Goal: Task Accomplishment & Management: Use online tool/utility

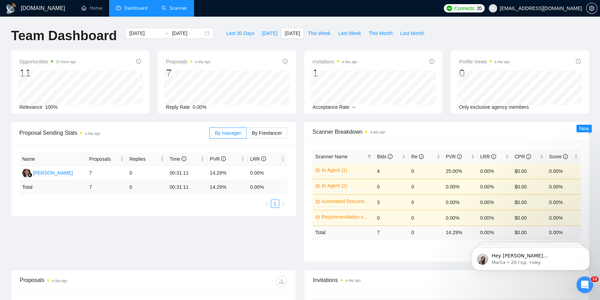
click at [171, 8] on link "Scanner" at bounding box center [174, 8] width 26 height 6
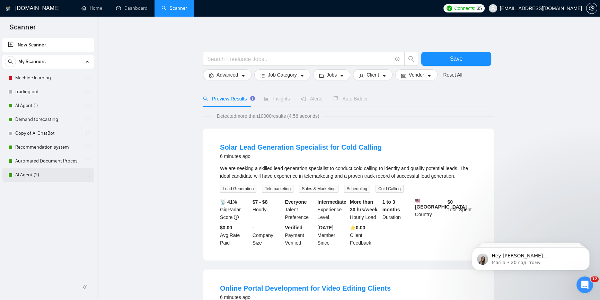
click at [27, 176] on link "AI Agent (2)" at bounding box center [48, 175] width 66 height 14
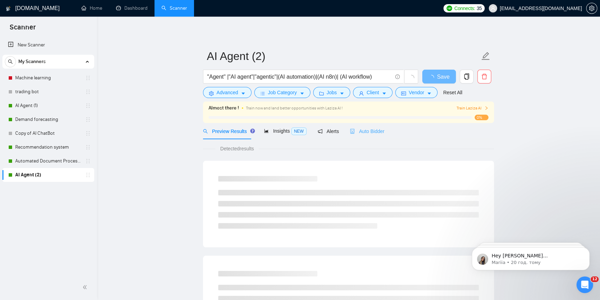
click at [365, 127] on div "Auto Bidder" at bounding box center [367, 131] width 34 height 16
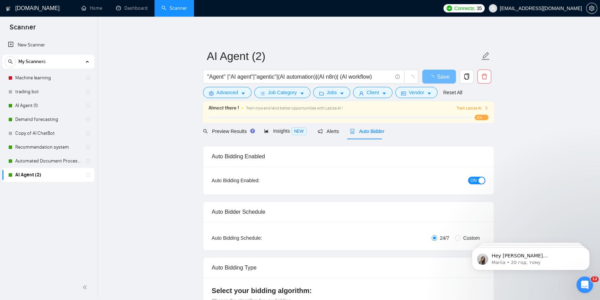
radio input "false"
radio input "true"
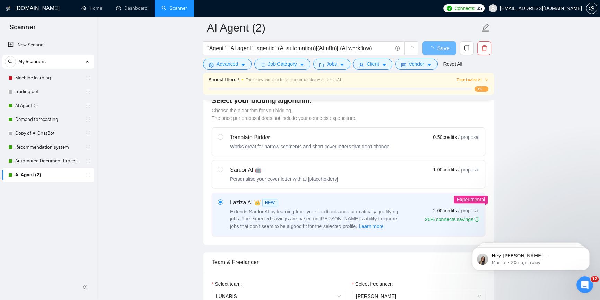
scroll to position [378, 0]
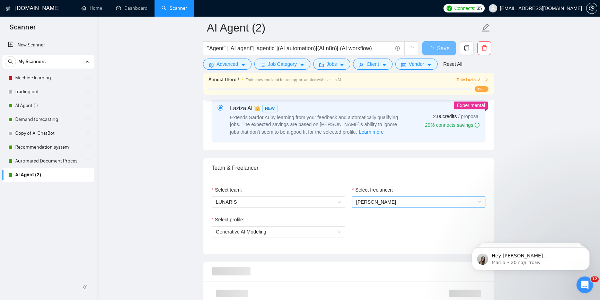
click at [405, 206] on div "[PERSON_NAME]" at bounding box center [418, 201] width 133 height 11
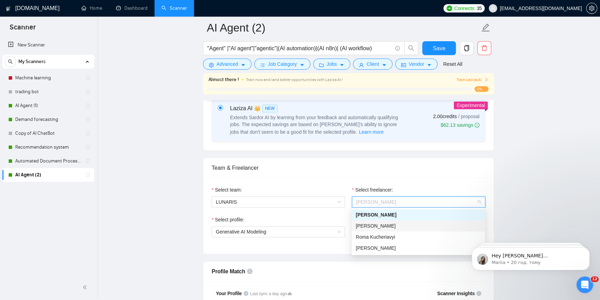
click at [398, 225] on div "Vlas Bukhonskyi" at bounding box center [418, 226] width 125 height 8
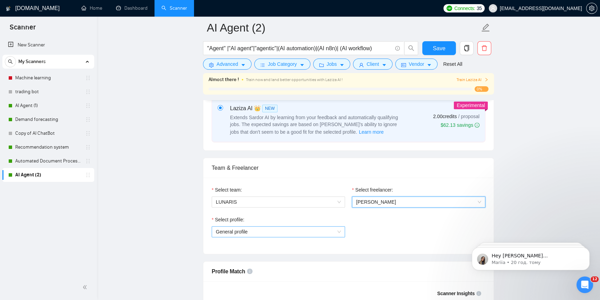
click at [317, 233] on span "General profile" at bounding box center [278, 232] width 125 height 10
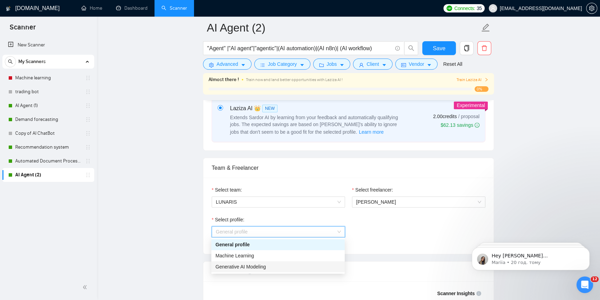
click at [281, 267] on div "Generative AI Modeling" at bounding box center [277, 267] width 125 height 8
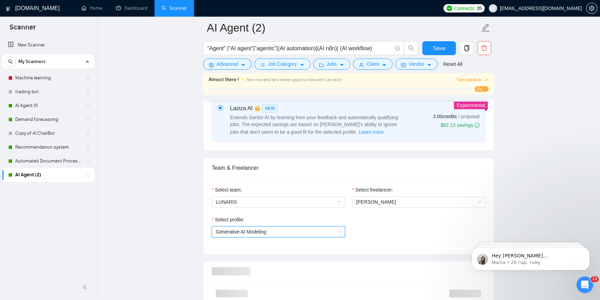
click at [426, 239] on div "Select profile: 1623717017731600384 Generative AI Modeling" at bounding box center [348, 231] width 281 height 30
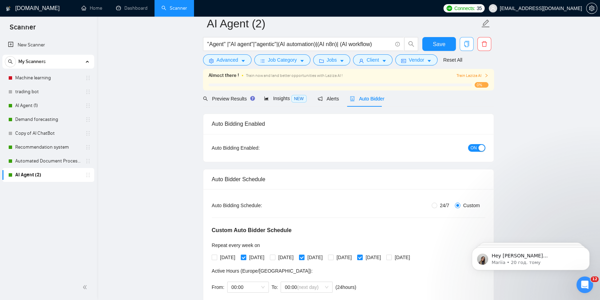
scroll to position [0, 0]
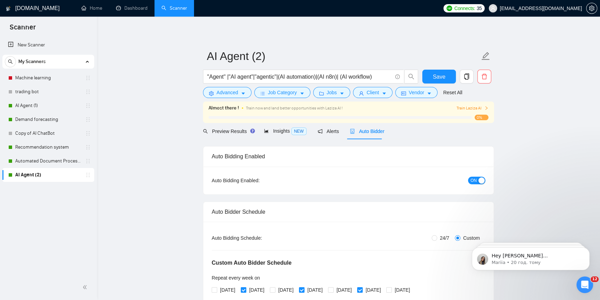
drag, startPoint x: 35, startPoint y: 158, endPoint x: 322, endPoint y: 35, distance: 312.0
click at [36, 158] on link "Automated Document Processing" at bounding box center [48, 161] width 66 height 14
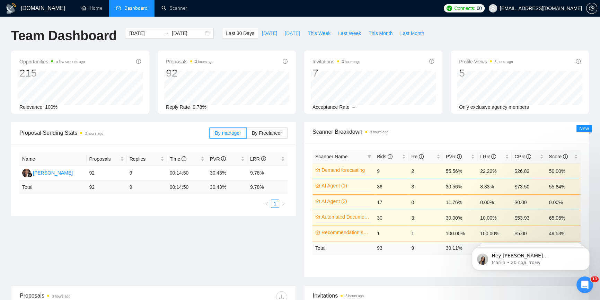
click at [285, 31] on span "[DATE]" at bounding box center [292, 33] width 15 height 8
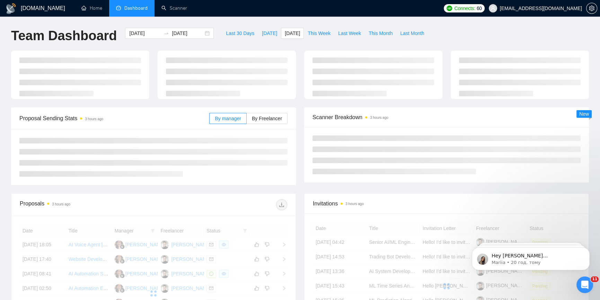
type input "[DATE]"
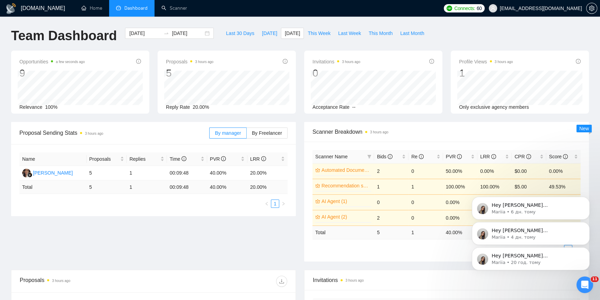
click at [589, 248] on icon "Dismiss notification" at bounding box center [587, 249] width 3 height 3
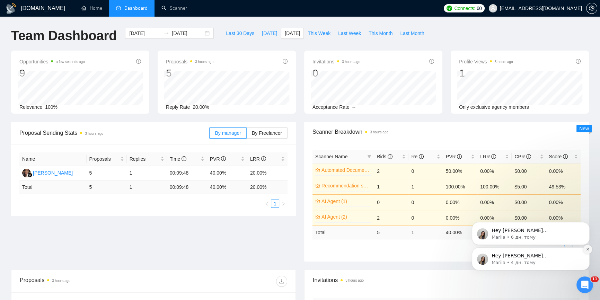
click at [587, 250] on icon "Dismiss notification" at bounding box center [588, 249] width 4 height 4
click at [586, 249] on icon "Dismiss notification" at bounding box center [588, 249] width 4 height 4
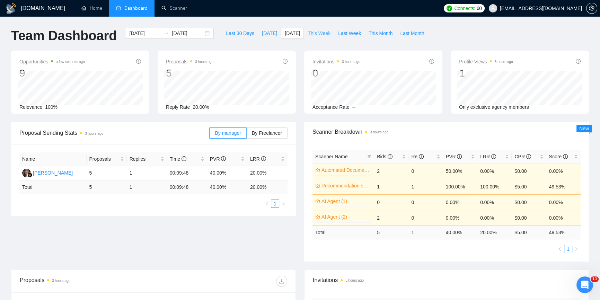
click at [315, 34] on span "This Week" at bounding box center [319, 33] width 23 height 8
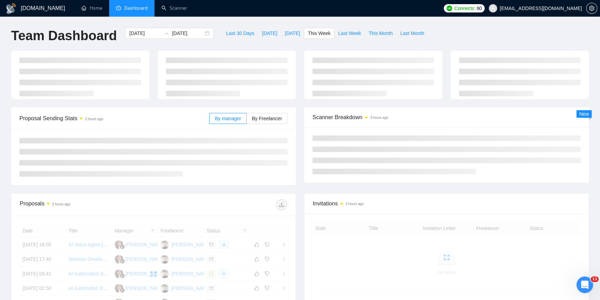
type input "[DATE]"
